Goal: Information Seeking & Learning: Learn about a topic

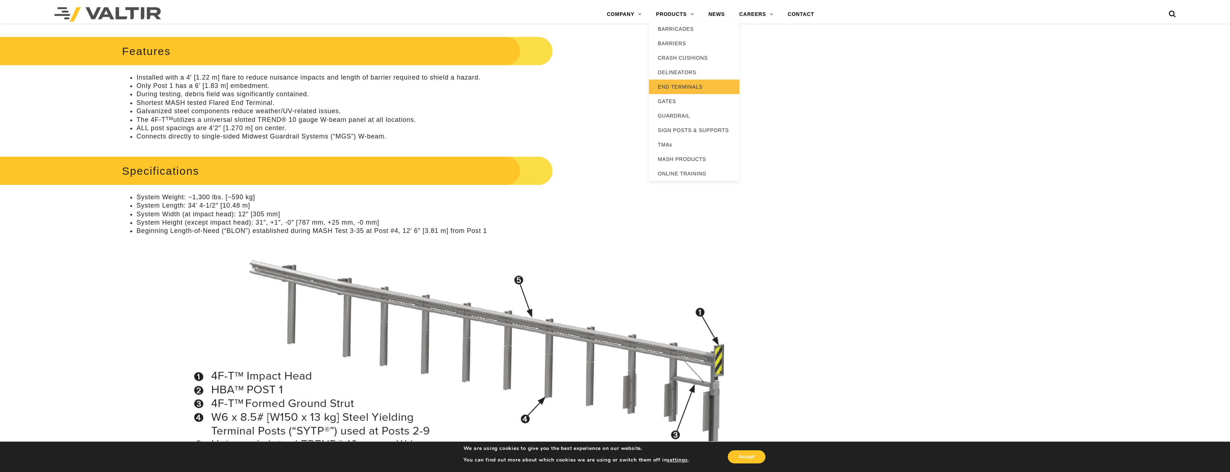
click at [686, 85] on link "END TERMINALS" at bounding box center [694, 87] width 90 height 14
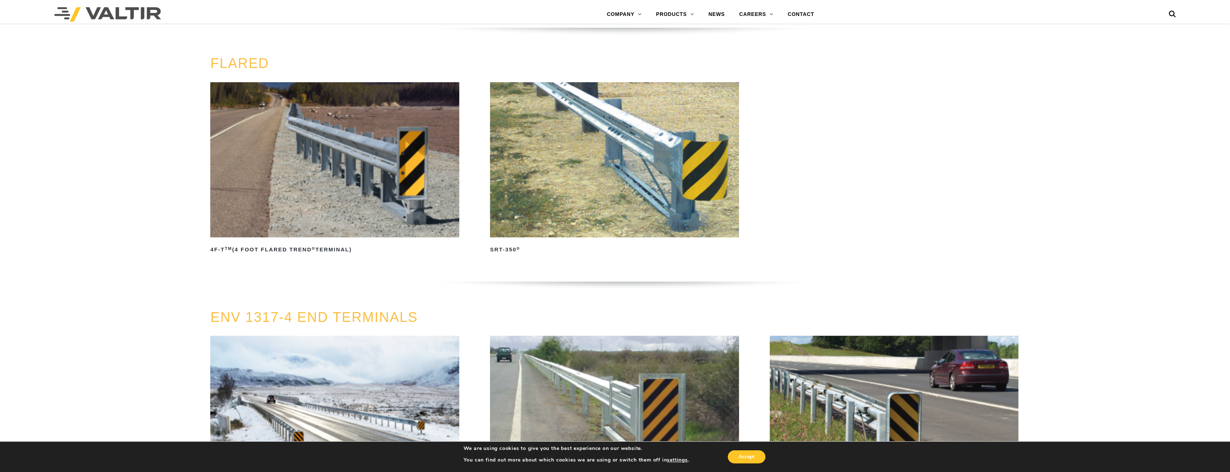
scroll to position [905, 0]
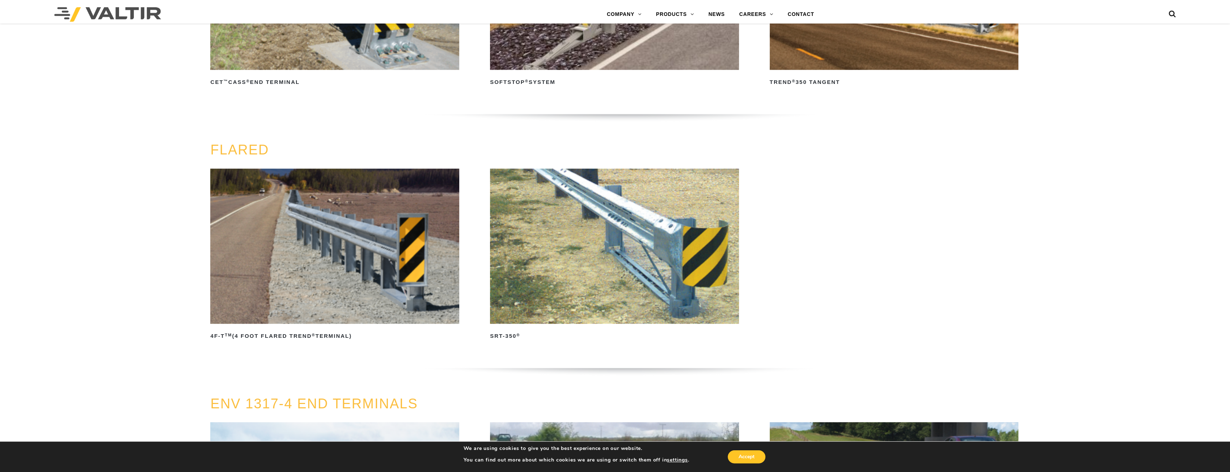
click at [591, 297] on img at bounding box center [614, 247] width 249 height 156
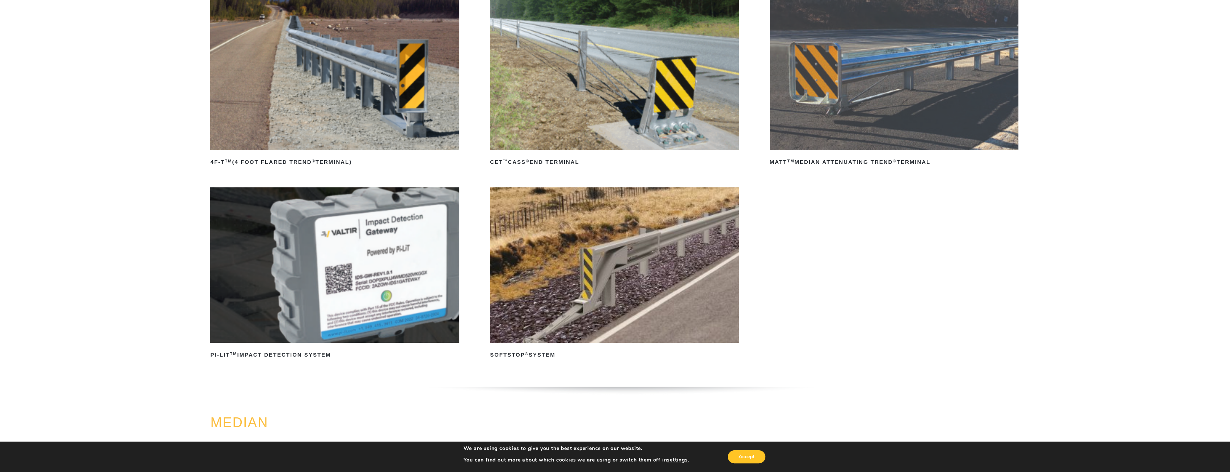
scroll to position [36, 0]
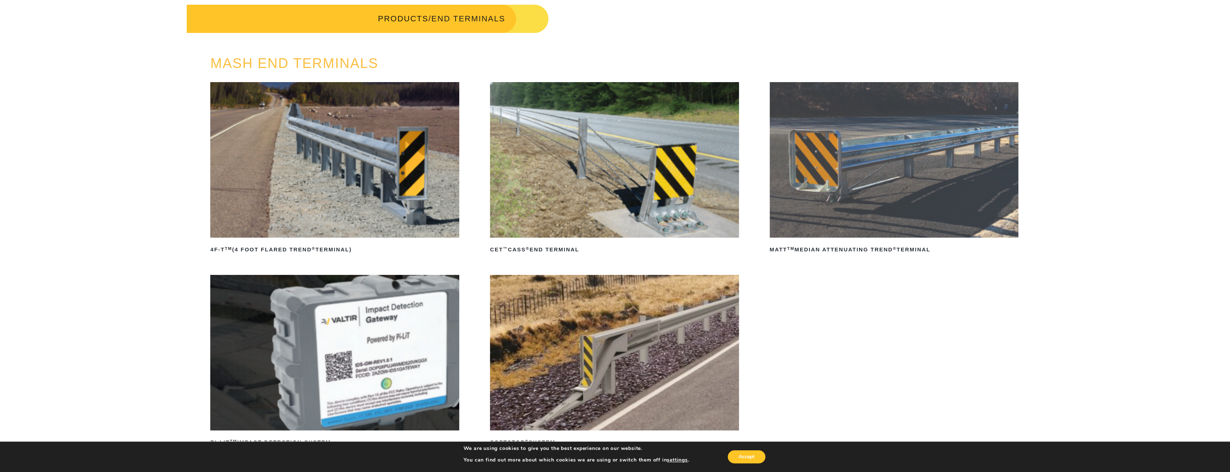
click at [358, 182] on img at bounding box center [334, 160] width 249 height 156
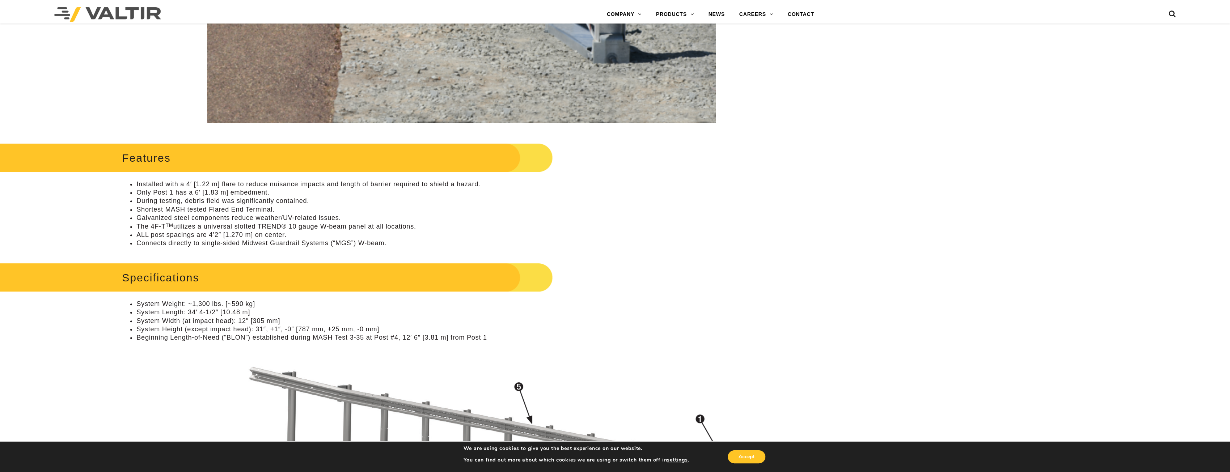
scroll to position [326, 0]
